Goal: Navigation & Orientation: Find specific page/section

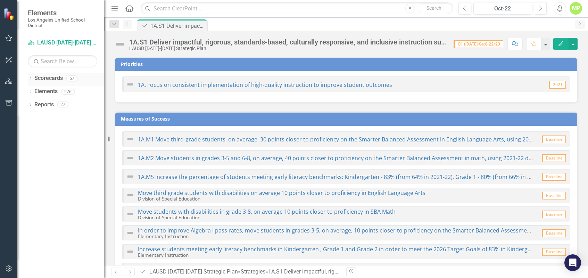
click at [38, 76] on link "Scorecards" at bounding box center [48, 78] width 28 height 8
click at [32, 79] on icon "Dropdown" at bounding box center [30, 79] width 5 height 4
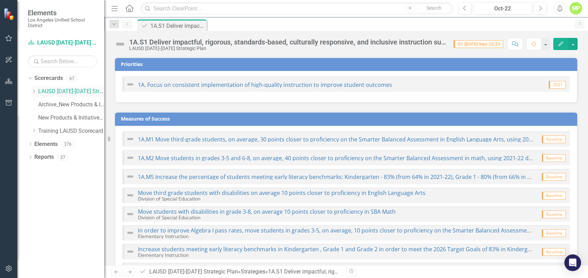
click at [34, 91] on icon "Dropdown" at bounding box center [33, 91] width 5 height 4
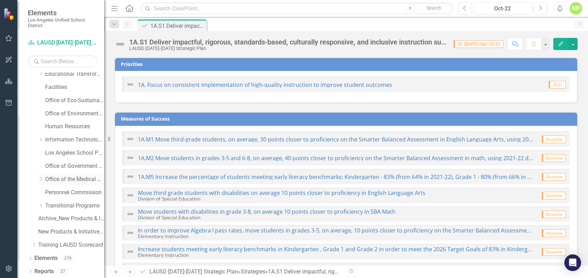
scroll to position [110, 0]
click at [60, 195] on link "Personnel Commission" at bounding box center [74, 192] width 59 height 8
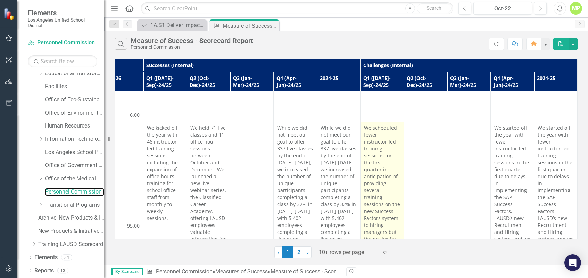
scroll to position [487, 498]
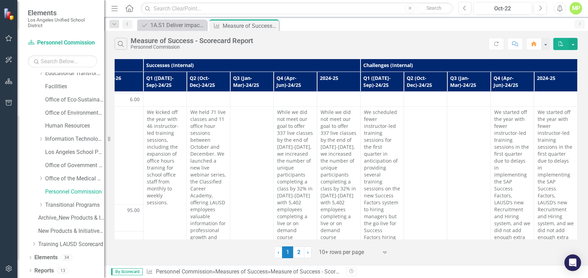
click at [324, 19] on div "Strategy 1A.S1 Deliver impactful, rigorous, standards-based, culturally respons…" at bounding box center [354, 24] width 436 height 11
click at [128, 8] on icon "Home" at bounding box center [129, 8] width 9 height 7
